Goal: Information Seeking & Learning: Learn about a topic

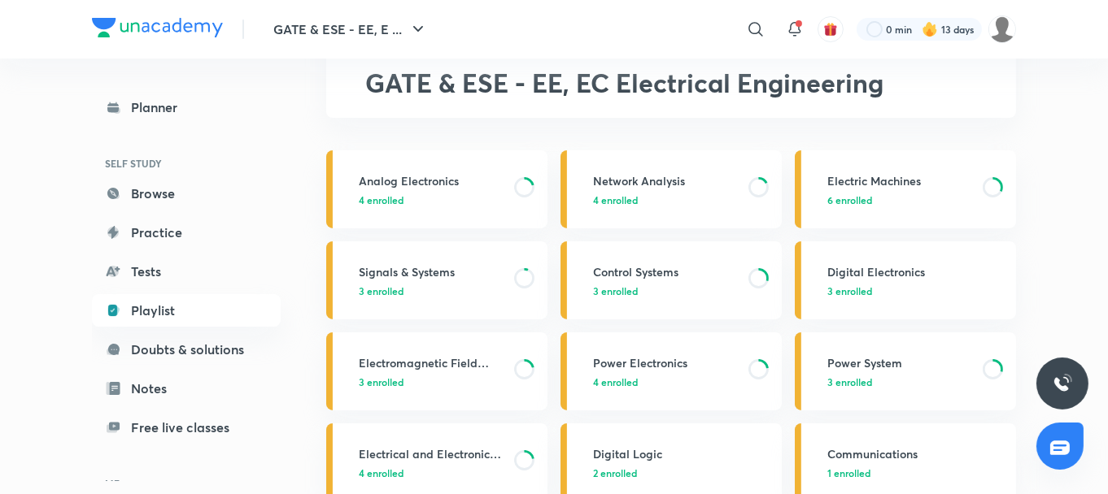
scroll to position [87, 0]
click at [851, 174] on h3 "Electric Machines" at bounding box center [900, 182] width 146 height 17
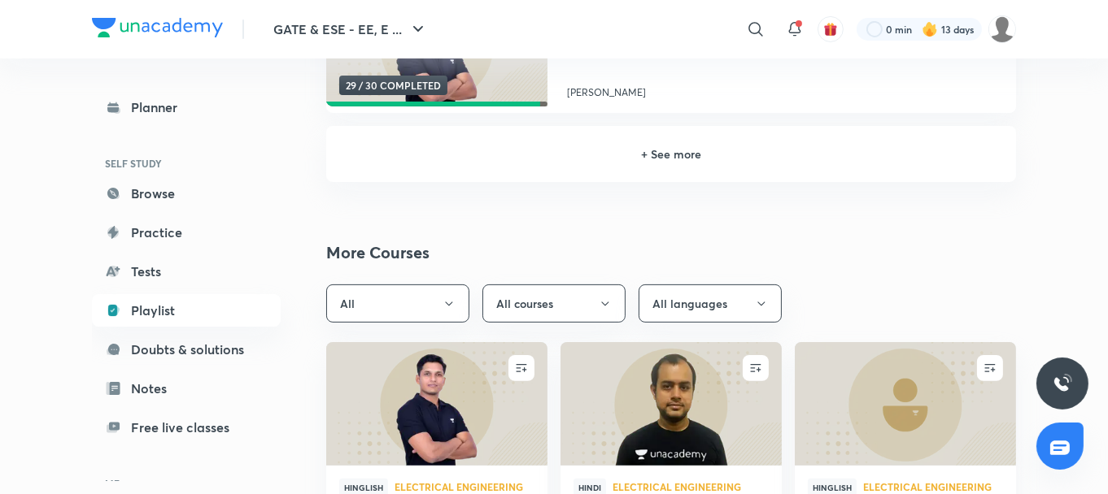
scroll to position [594, 0]
click at [697, 146] on h6 "+ See more" at bounding box center [671, 153] width 651 height 17
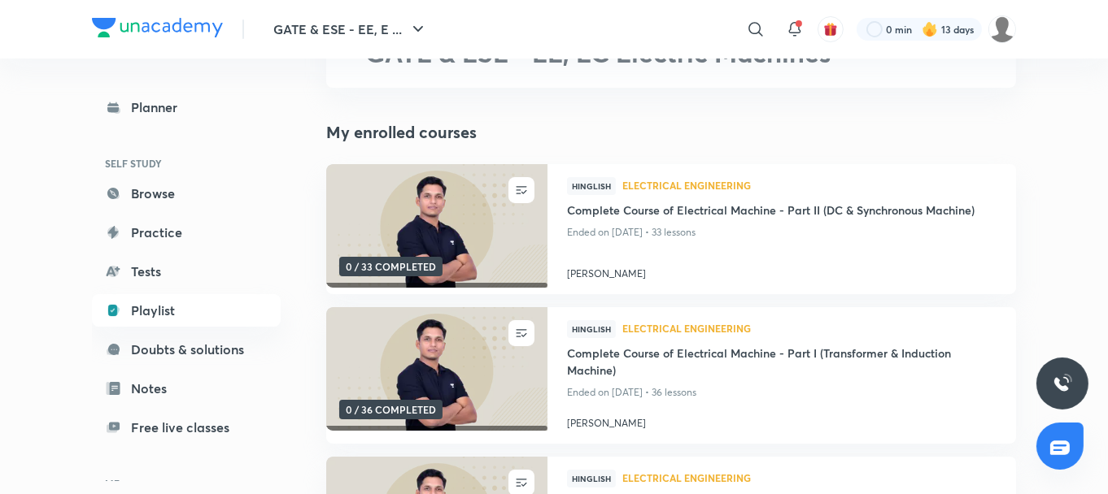
scroll to position [117, 0]
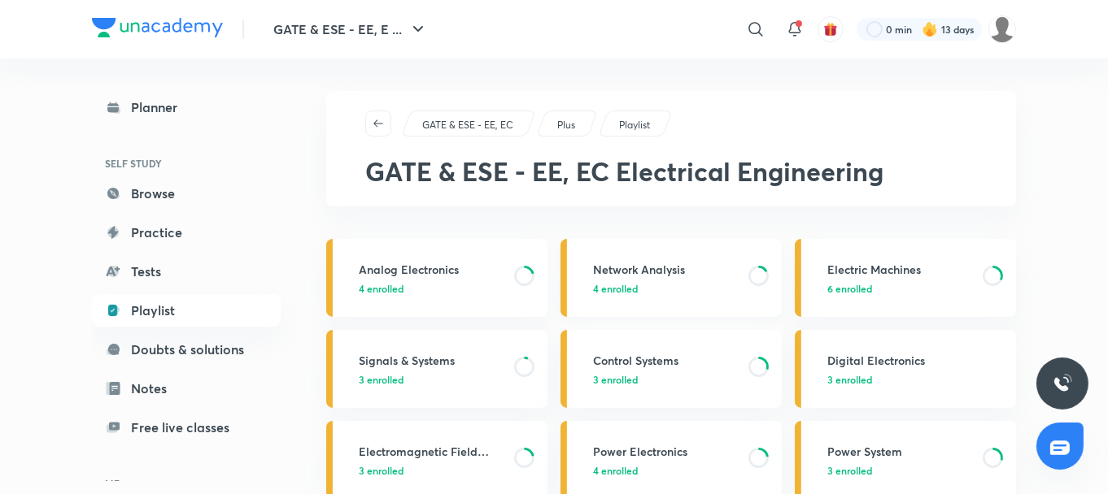
scroll to position [87, 0]
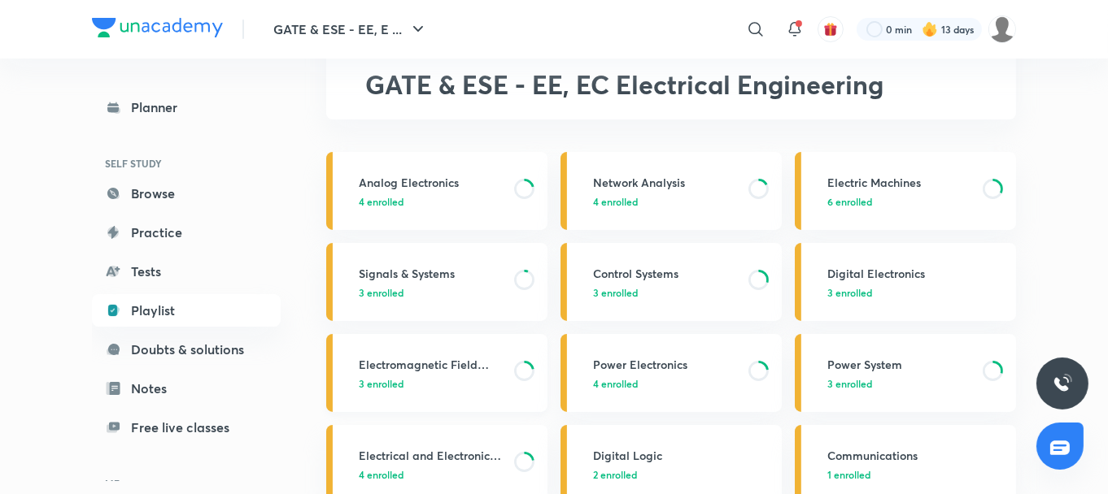
click at [438, 359] on h3 "Electromagnetic Field Theory" at bounding box center [432, 364] width 146 height 17
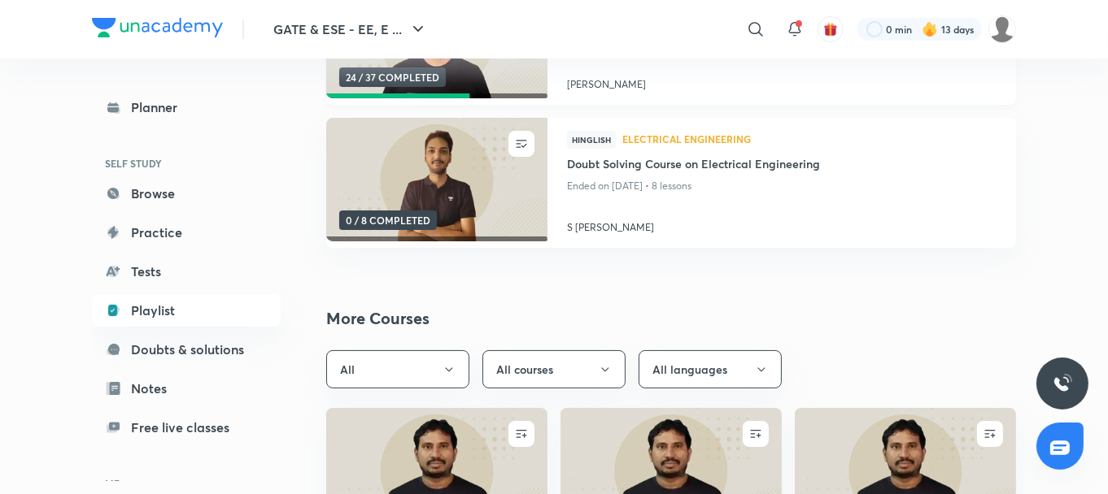
scroll to position [205, 0]
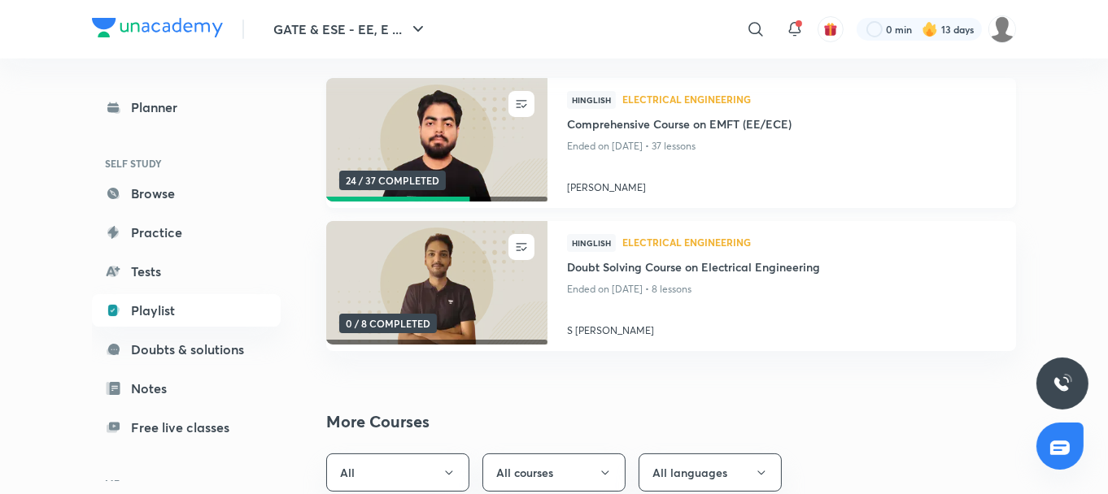
click at [457, 143] on img at bounding box center [436, 140] width 225 height 126
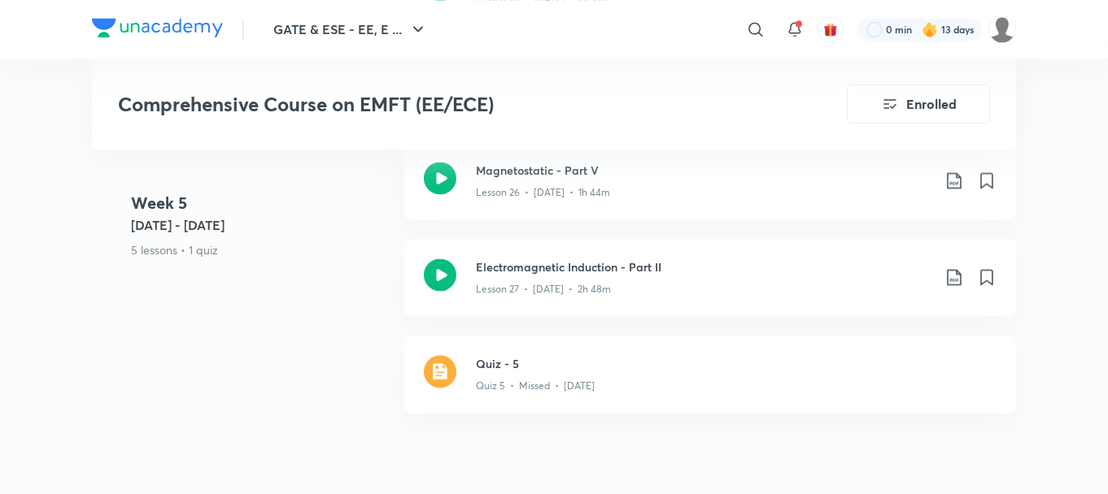
scroll to position [4109, 0]
click at [445, 263] on icon at bounding box center [440, 275] width 33 height 33
